Goal: Transaction & Acquisition: Purchase product/service

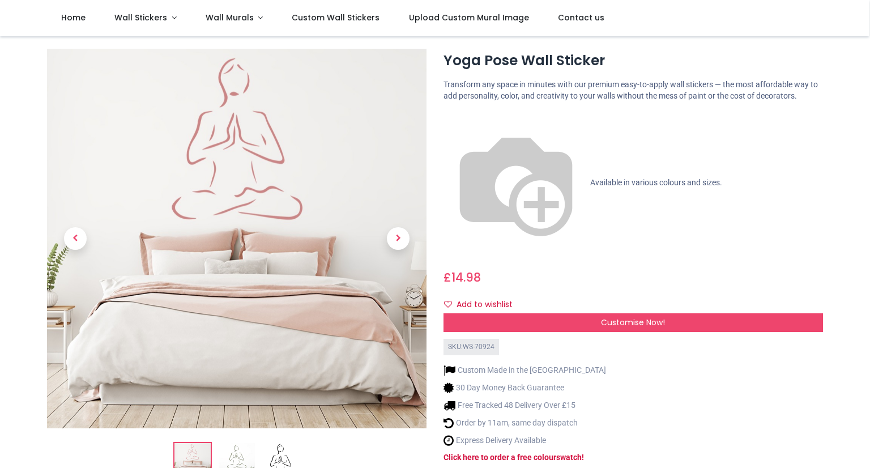
scroll to position [19, 0]
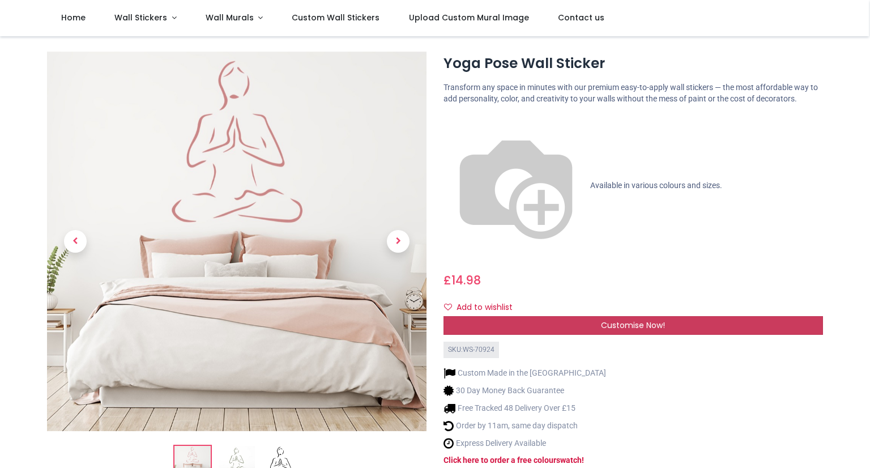
click at [623, 320] on span "Customise Now!" at bounding box center [633, 325] width 64 height 11
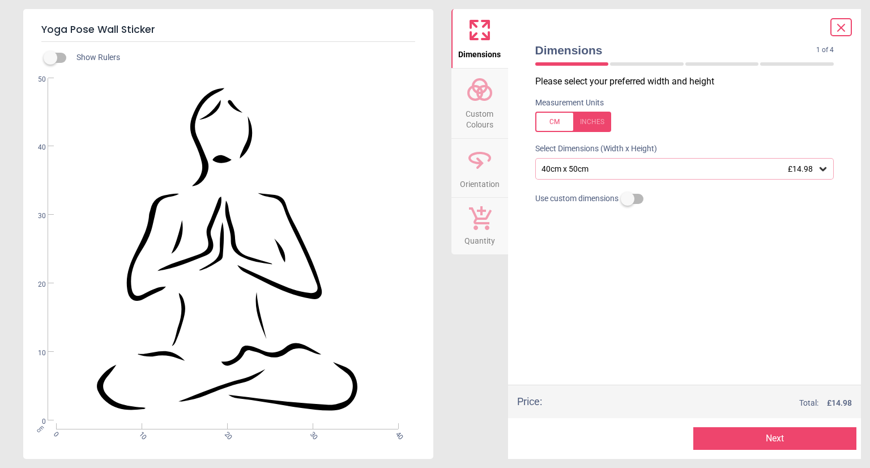
click at [822, 174] on icon at bounding box center [823, 168] width 11 height 11
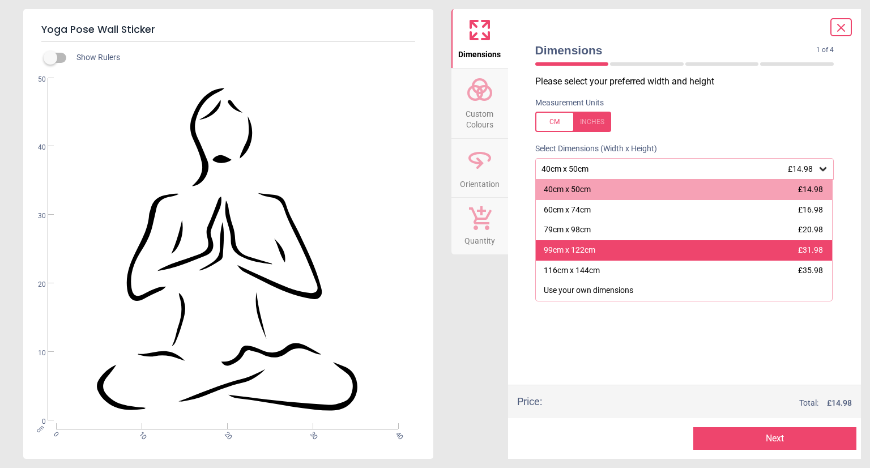
click at [657, 258] on div "99cm x 122cm £31.98" at bounding box center [684, 250] width 297 height 20
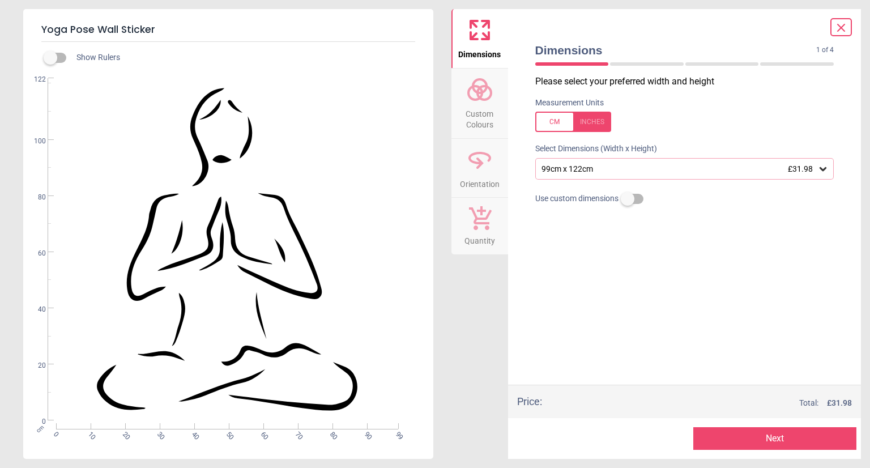
click at [732, 280] on div "Please select your preferred width and height Measurement Units Select Dimensio…" at bounding box center [684, 229] width 317 height 309
click at [482, 118] on span "Custom Colours" at bounding box center [480, 117] width 54 height 28
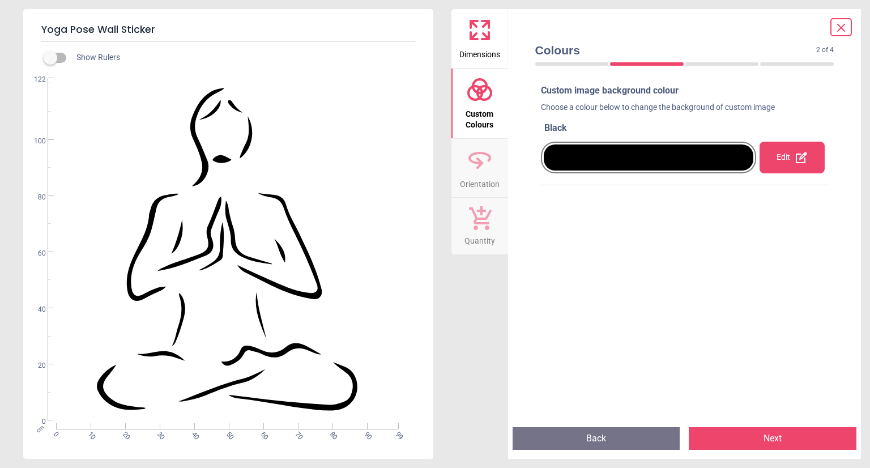
click at [485, 37] on icon at bounding box center [485, 35] width 7 height 7
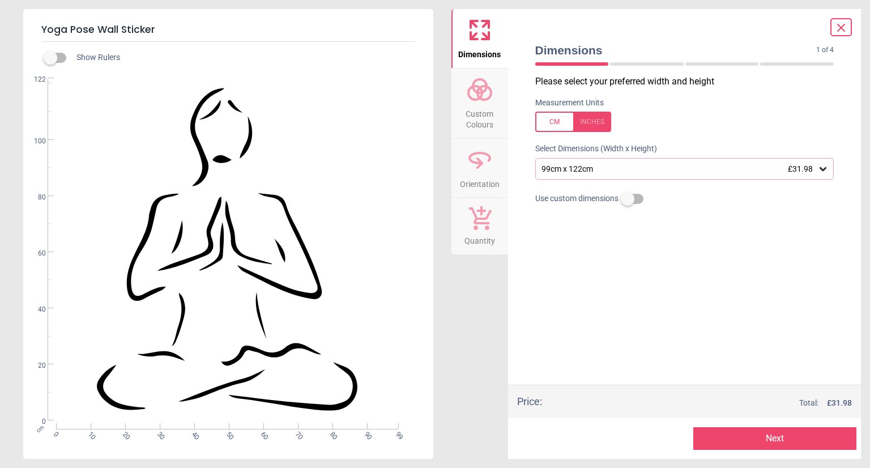
click at [485, 116] on span "Custom Colours" at bounding box center [480, 117] width 54 height 28
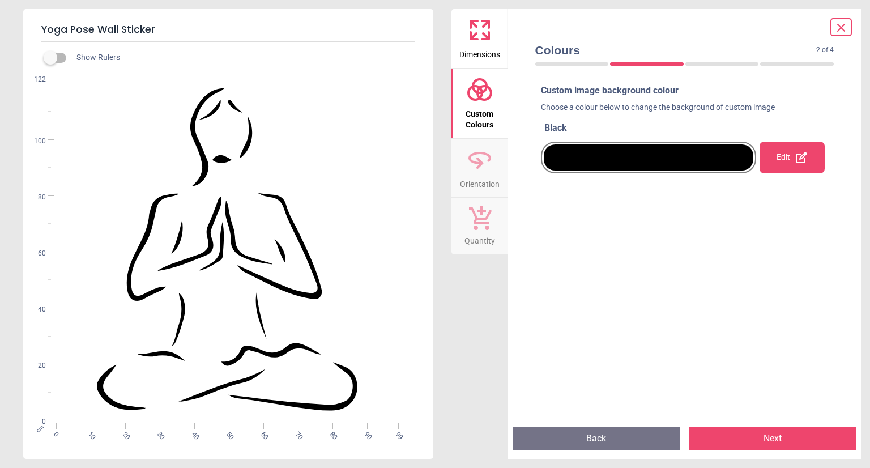
click at [792, 167] on div "Edit" at bounding box center [792, 158] width 65 height 32
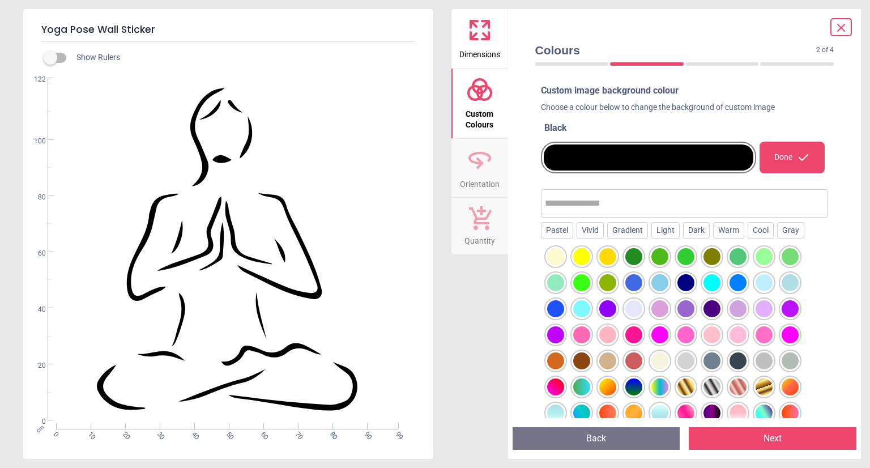
scroll to position [142, 0]
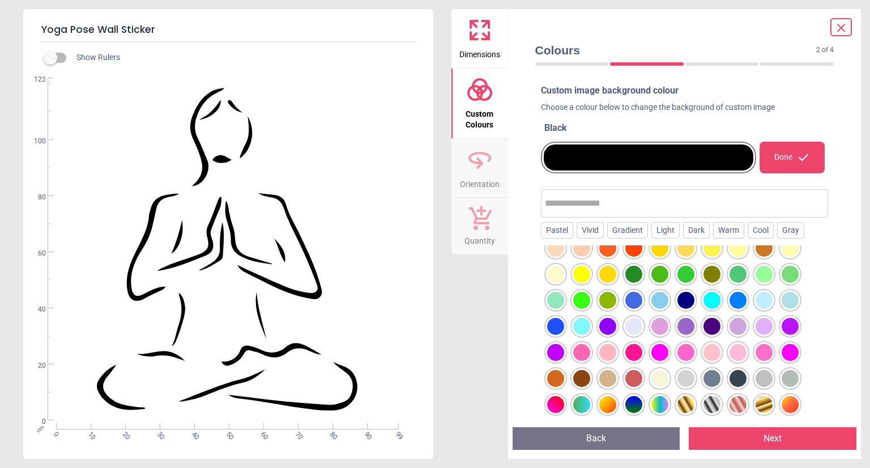
click at [592, 205] on input "text" at bounding box center [685, 203] width 280 height 23
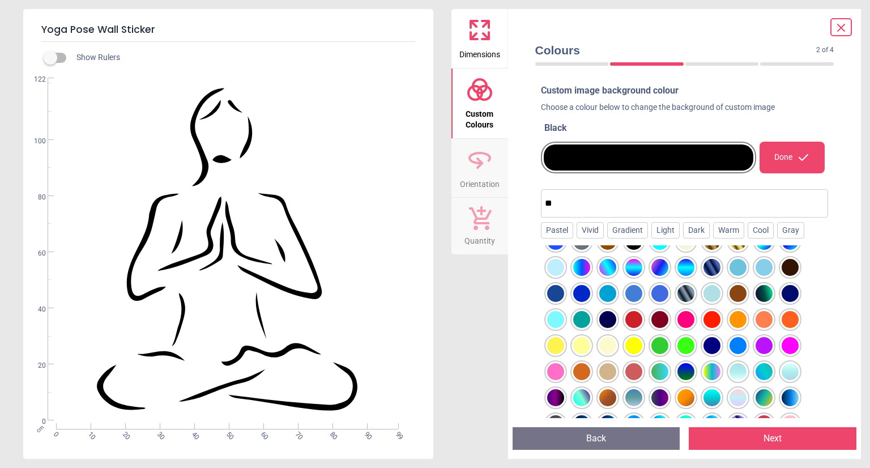
scroll to position [0, 0]
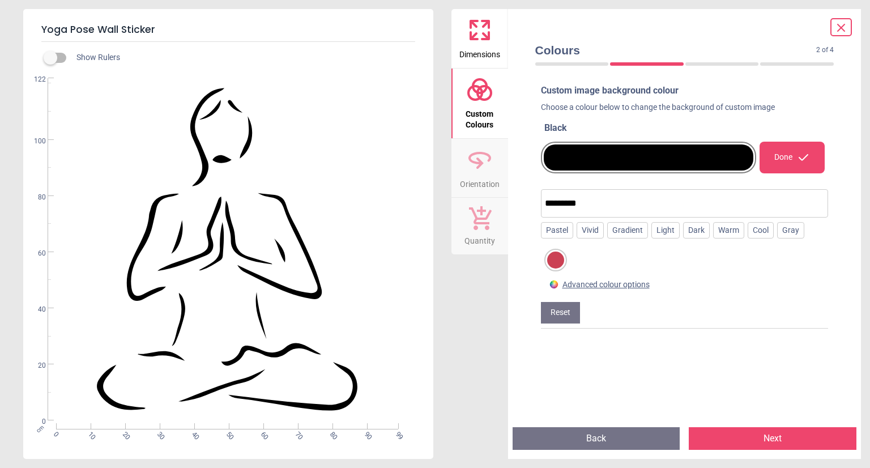
type input "*********"
click at [552, 262] on div at bounding box center [555, 260] width 17 height 17
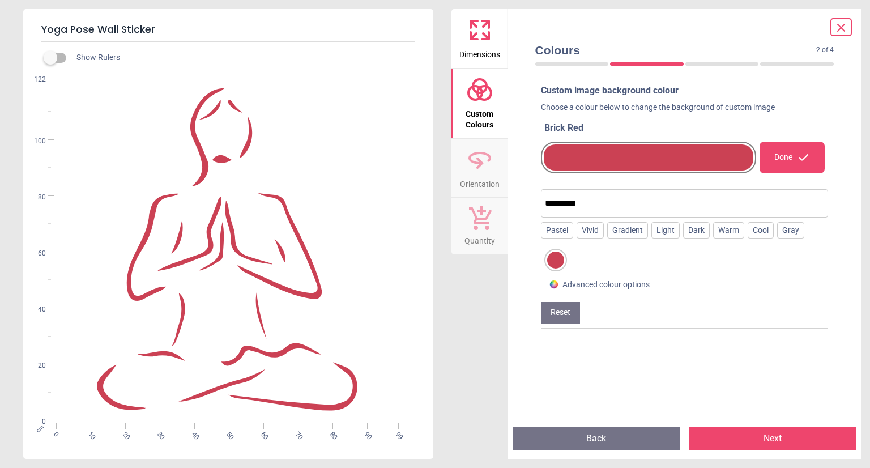
click at [784, 439] on button "Next" at bounding box center [773, 438] width 168 height 23
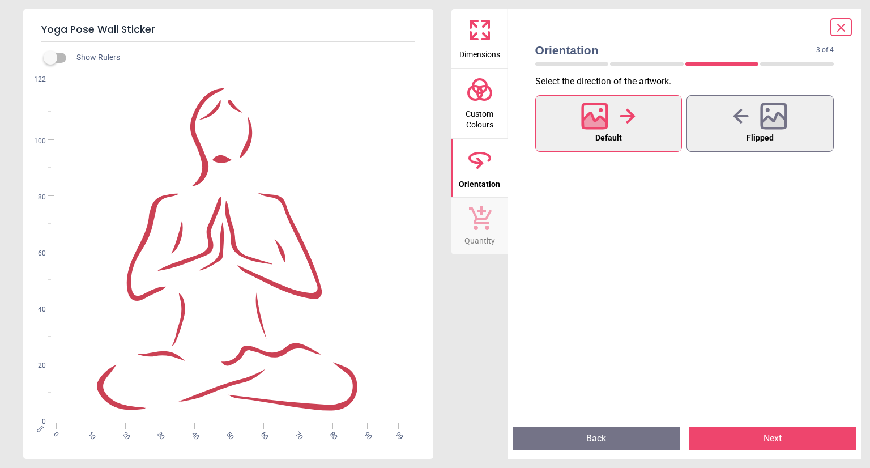
click at [768, 436] on button "Next" at bounding box center [773, 438] width 168 height 23
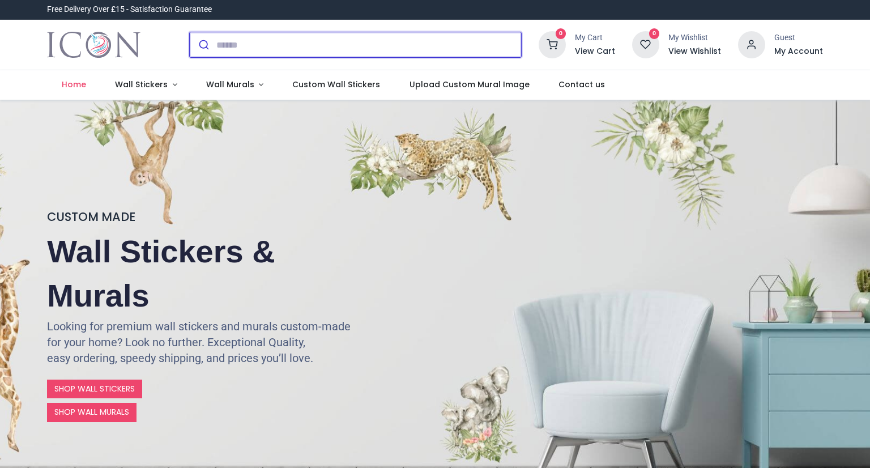
click at [217, 41] on input "search" at bounding box center [368, 44] width 305 height 25
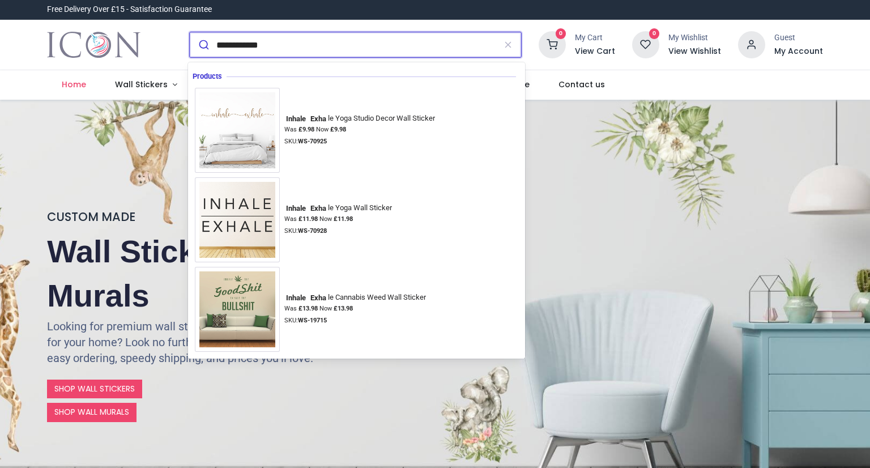
type input "**********"
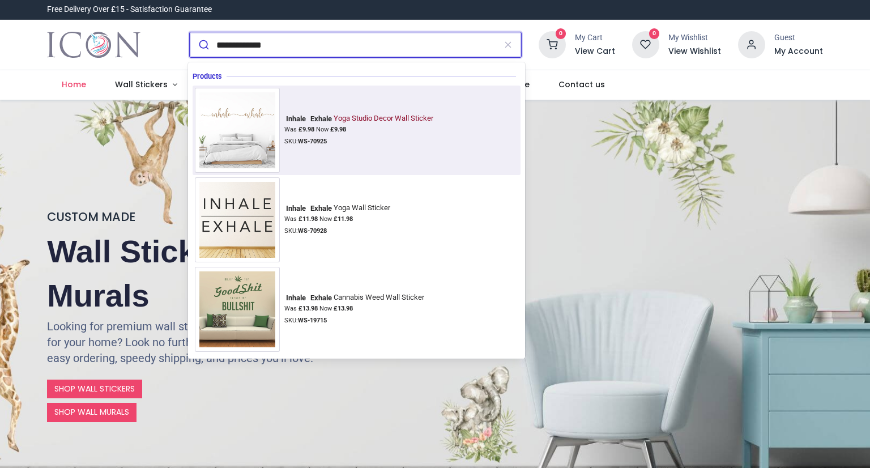
click at [224, 141] on img at bounding box center [237, 130] width 85 height 85
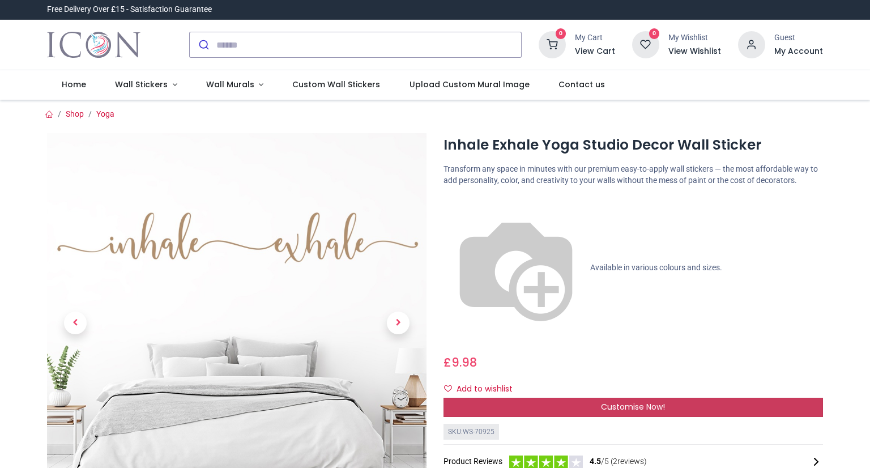
click at [626, 401] on span "Customise Now!" at bounding box center [633, 406] width 64 height 11
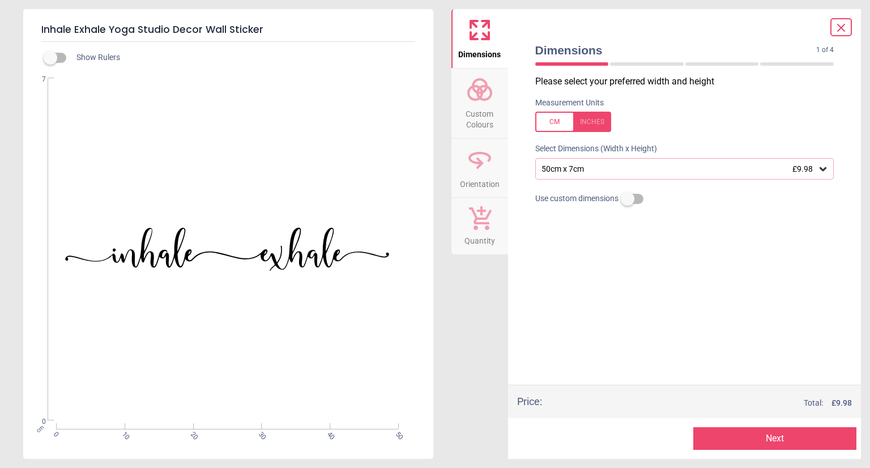
click at [685, 176] on div "50cm x 7cm £9.98" at bounding box center [684, 169] width 299 height 22
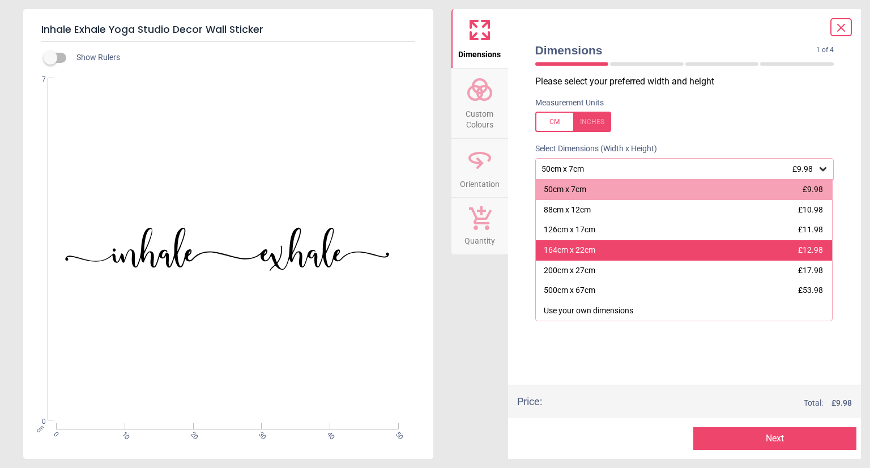
click at [629, 248] on div "164cm x 22cm £12.98" at bounding box center [684, 250] width 297 height 20
